Goal: Task Accomplishment & Management: Manage account settings

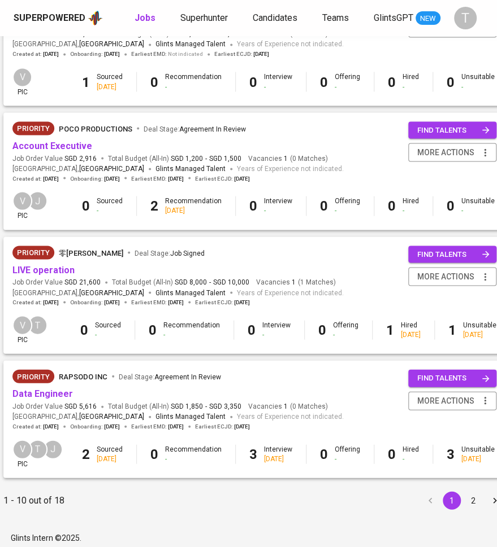
scroll to position [942, 202]
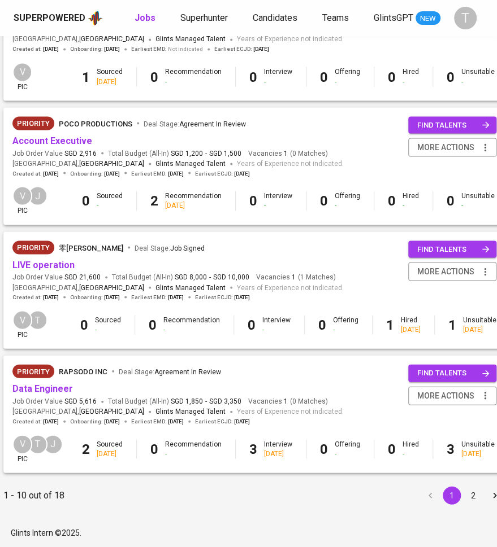
click at [464, 490] on button "2" at bounding box center [473, 495] width 18 height 18
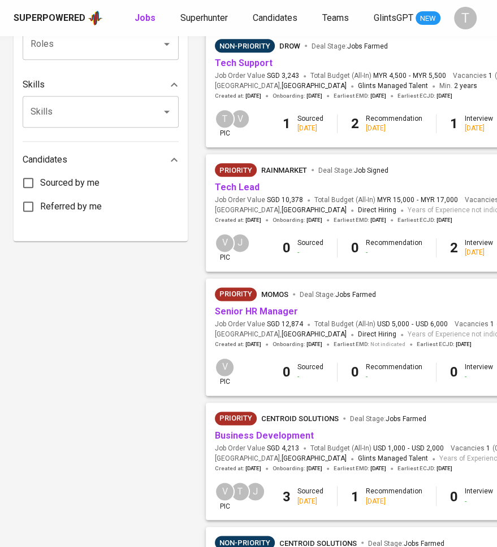
scroll to position [826, 0]
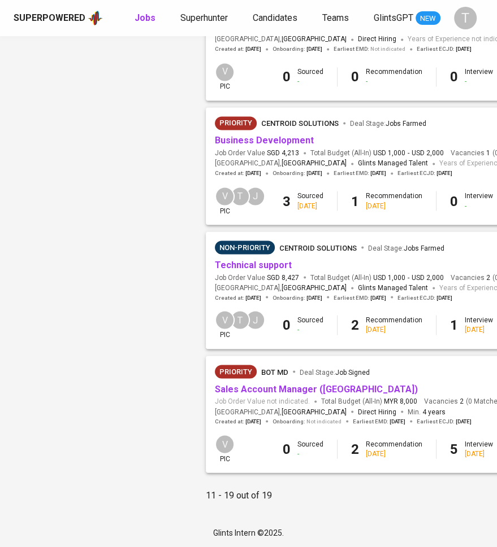
click at [490, 539] on div "Glints Intern ©2025." at bounding box center [248, 532] width 497 height 29
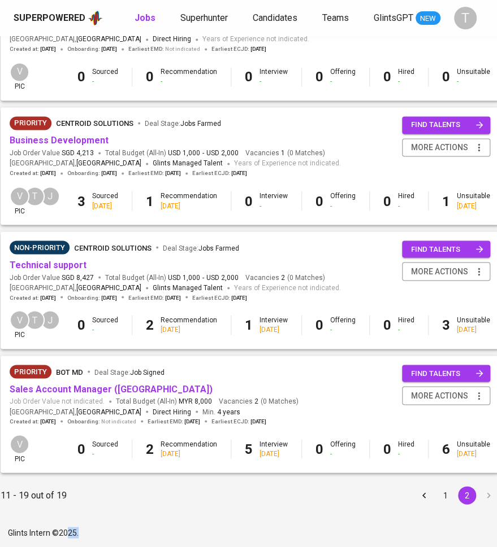
click at [440, 500] on button "1" at bounding box center [445, 495] width 18 height 18
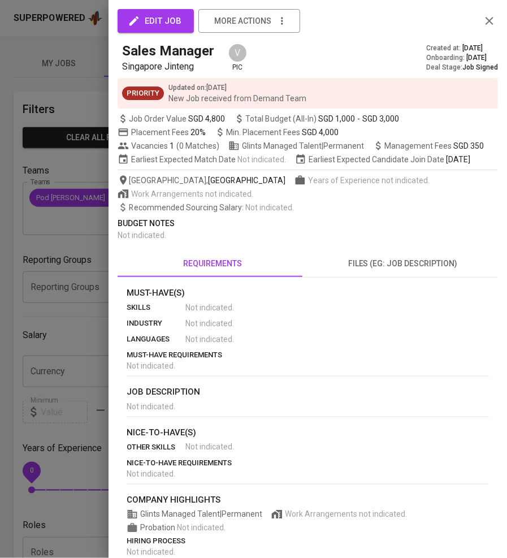
click at [90, 180] on div at bounding box center [253, 279] width 507 height 558
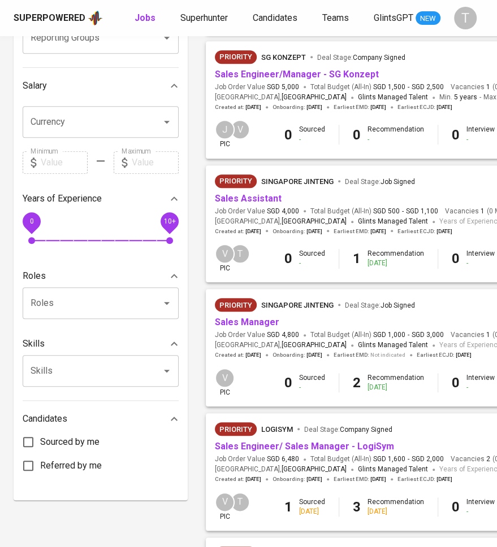
scroll to position [287, 0]
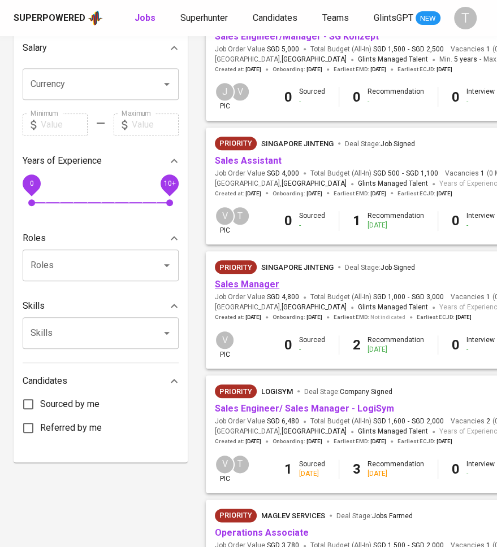
click at [260, 282] on link "Sales Manager" at bounding box center [247, 284] width 64 height 11
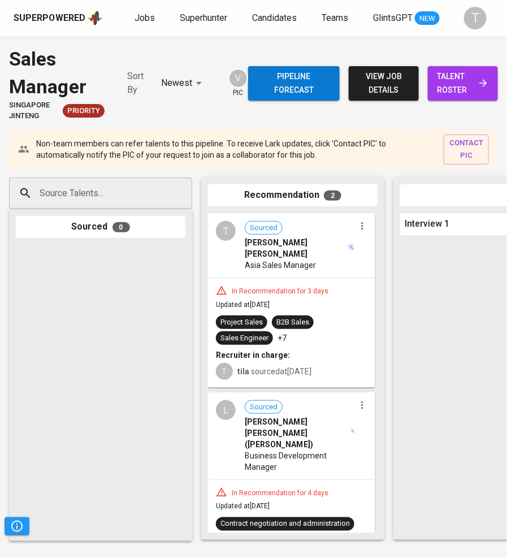
click at [466, 85] on span "talent roster" at bounding box center [463, 83] width 52 height 28
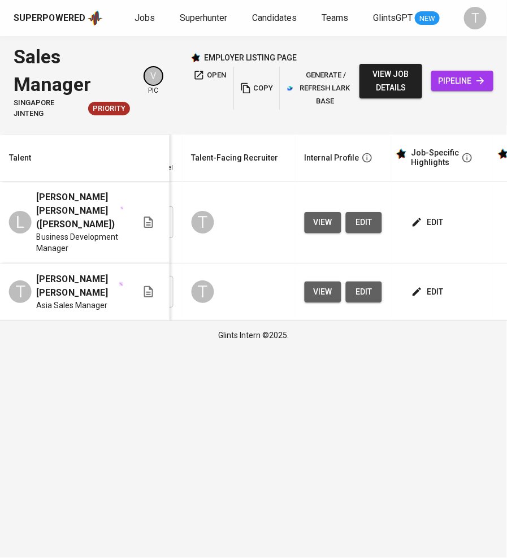
scroll to position [0, 460]
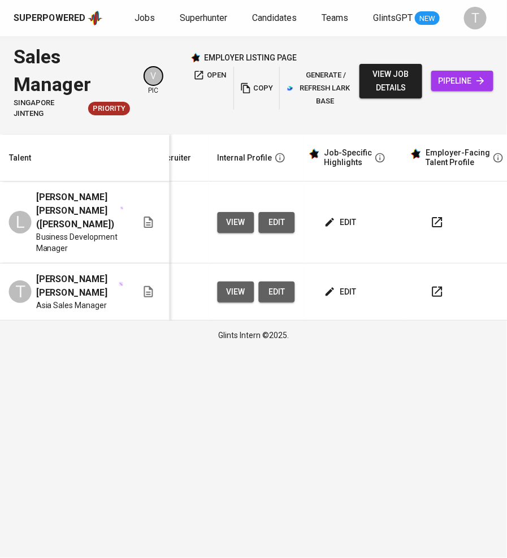
click at [431, 215] on icon "button" at bounding box center [438, 222] width 14 height 14
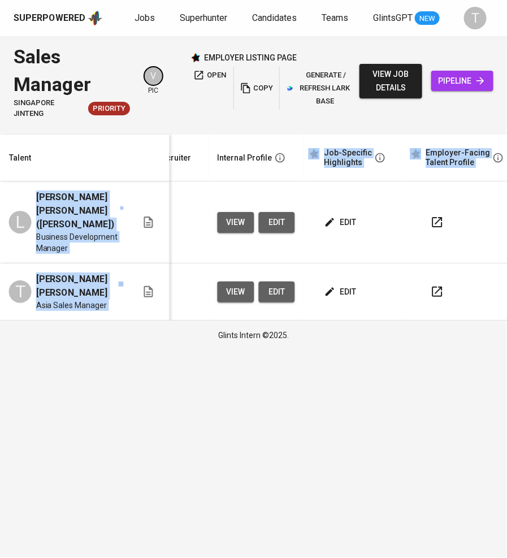
drag, startPoint x: 270, startPoint y: 134, endPoint x: 20, endPoint y: 129, distance: 249.8
click at [20, 134] on div "Talent Status Total YoE Expected Salary Expected Cost Press 'Enter' to save, or…" at bounding box center [253, 227] width 507 height 186
click at [434, 285] on icon "button" at bounding box center [438, 292] width 14 height 14
